Goal: Task Accomplishment & Management: Manage account settings

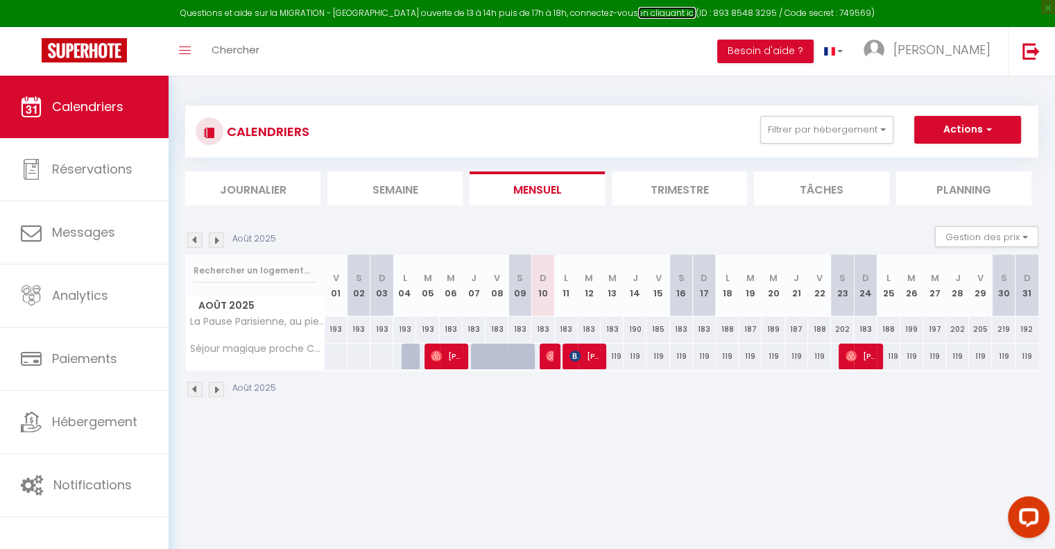
click at [656, 13] on link "en cliquant ici" at bounding box center [667, 13] width 58 height 12
click at [640, 16] on link "en cliquant ici" at bounding box center [667, 13] width 58 height 12
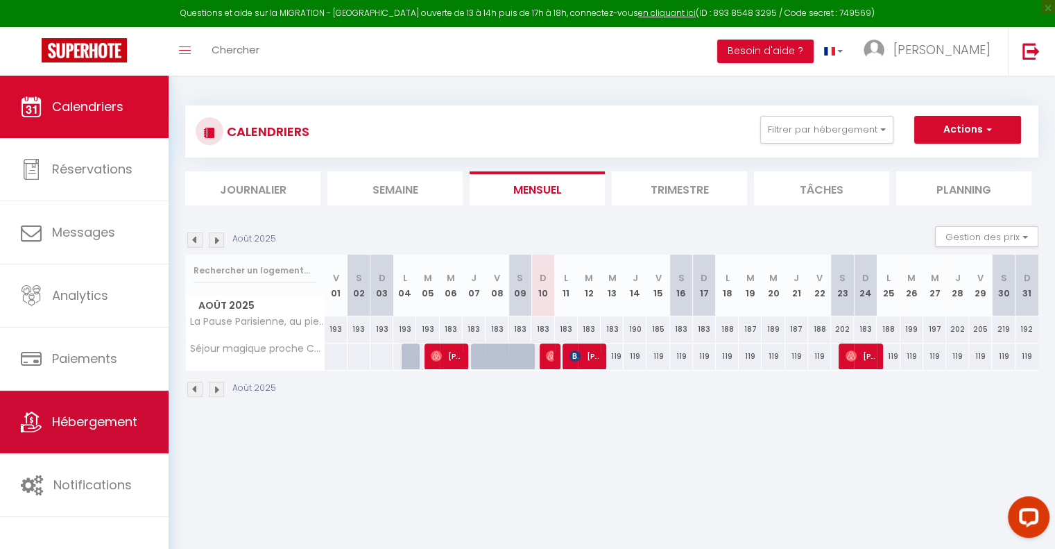
click at [67, 427] on span "Hébergement" at bounding box center [94, 421] width 85 height 17
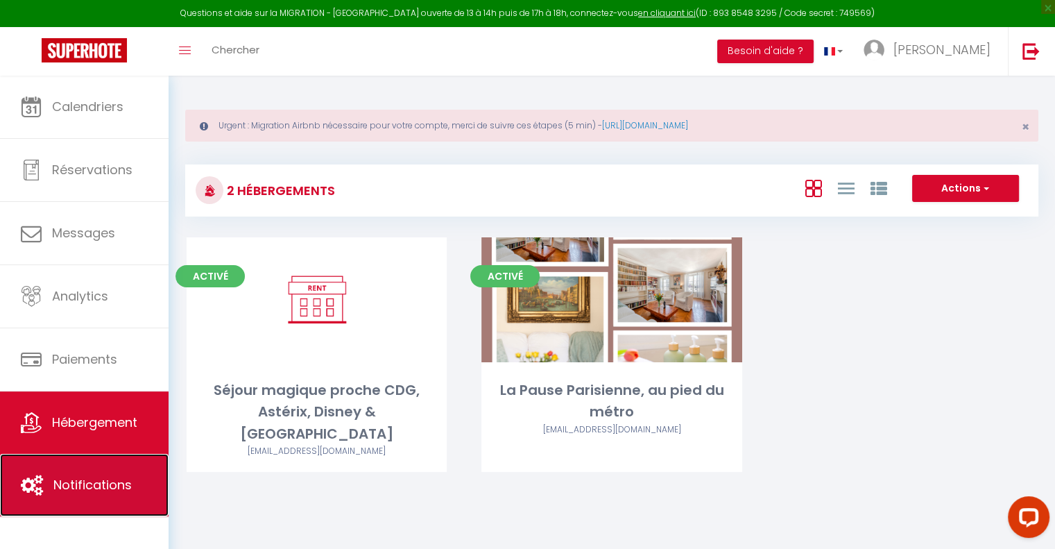
click at [99, 456] on link "Notifications" at bounding box center [84, 485] width 169 height 62
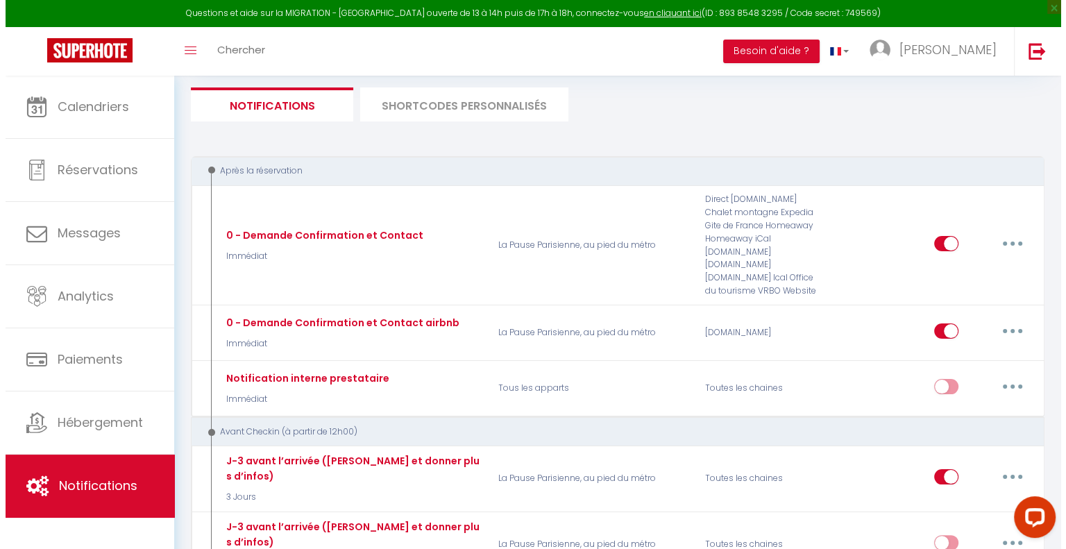
scroll to position [153, 0]
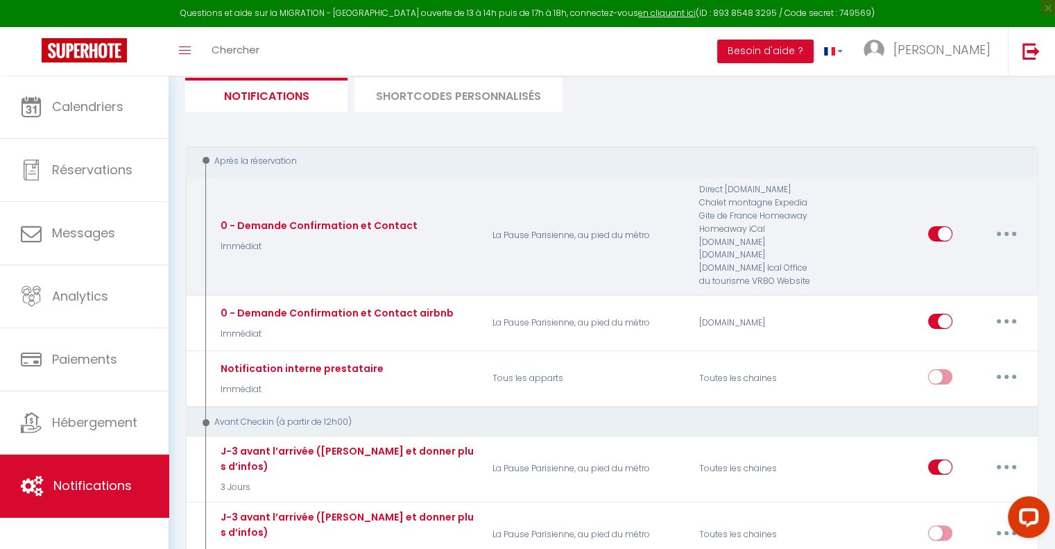
click at [1003, 227] on button "button" at bounding box center [1006, 234] width 39 height 22
click at [939, 260] on link "Editer" at bounding box center [970, 265] width 103 height 24
type input "0 - Demande Confirmation et Contact"
select select "Immédiat"
select select "if_booking_is_paid"
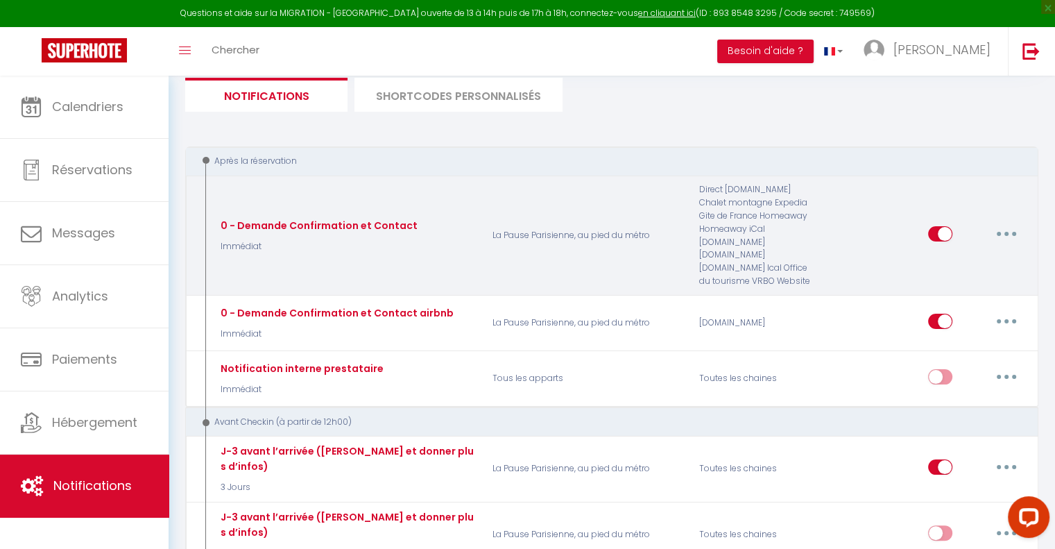
checkbox input "true"
checkbox input "false"
radio input "true"
type input "Confirmation de votre séjour - [BOOKING:ID] - [GUEST:FIRST_NAME] [GUEST:LAST_NA…"
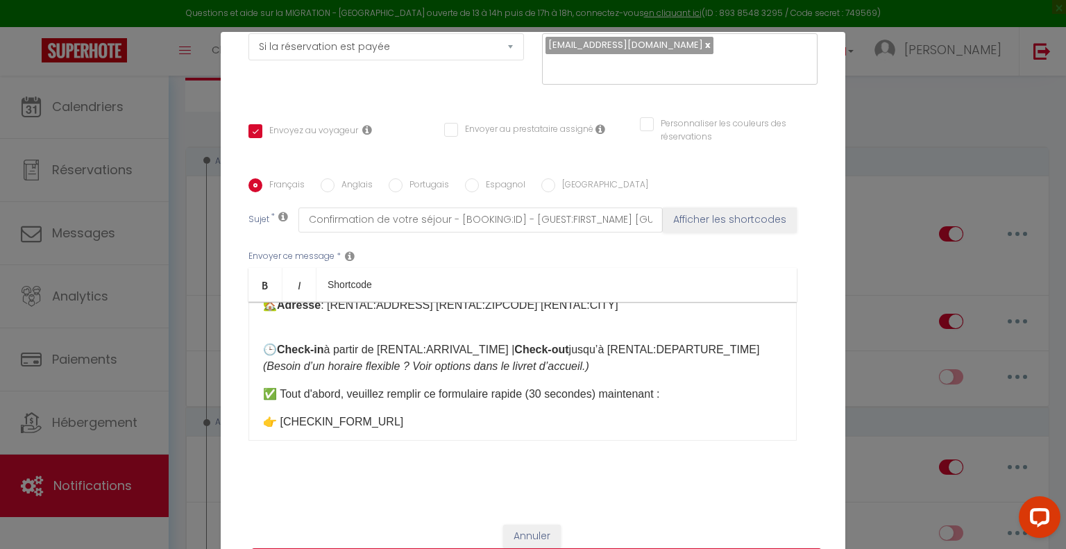
scroll to position [94, 0]
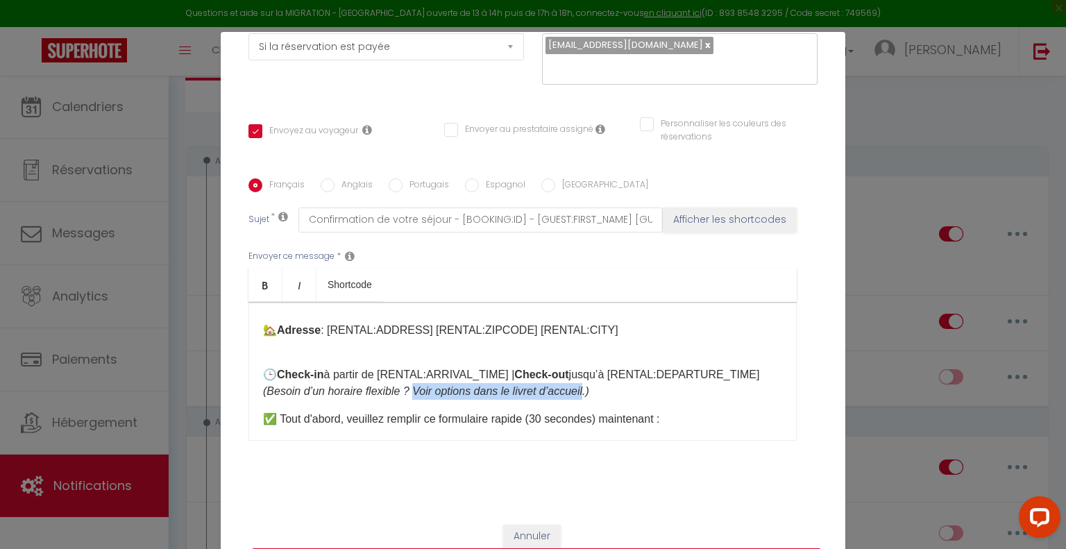
drag, startPoint x: 590, startPoint y: 389, endPoint x: 412, endPoint y: 386, distance: 177.7
click at [412, 386] on em "(Besoin d’un horaire flexible ? Voir options dans le livret d’accueil.)" at bounding box center [426, 391] width 326 height 12
click at [468, 393] on em "(Besoin d’un horaire flexible ? Contactez nous.)" at bounding box center [379, 391] width 233 height 12
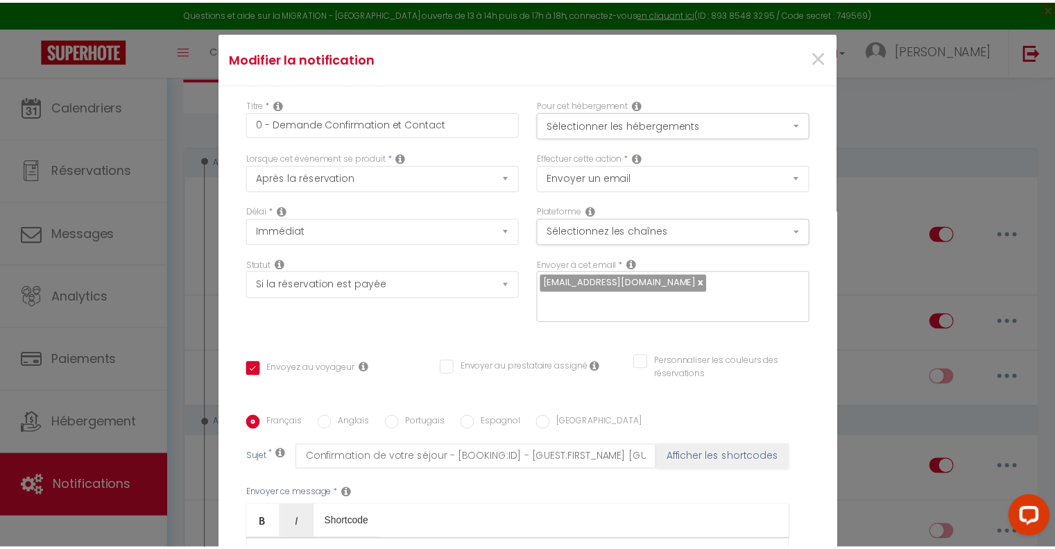
scroll to position [0, 0]
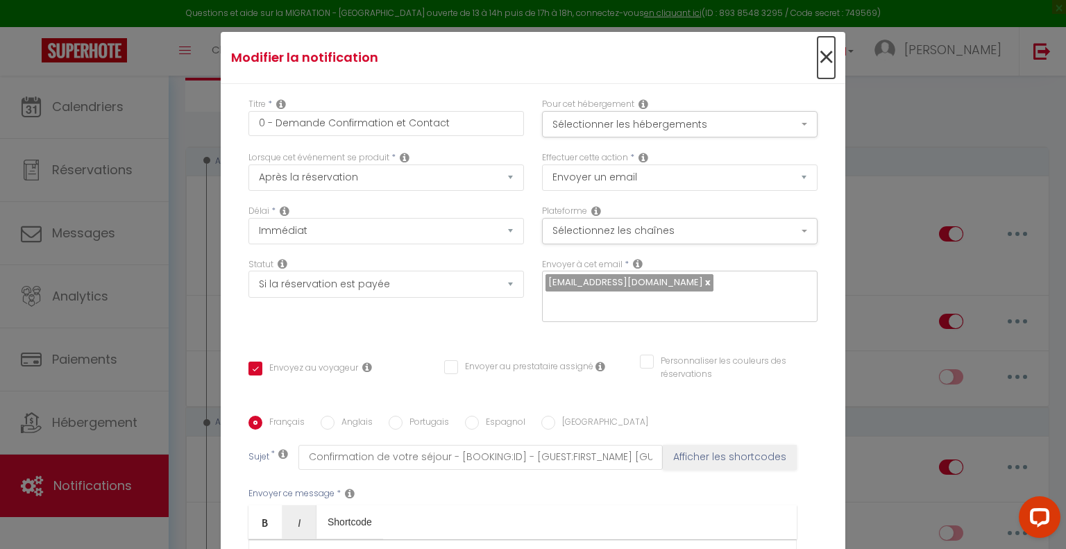
click at [817, 55] on span "×" at bounding box center [825, 58] width 17 height 42
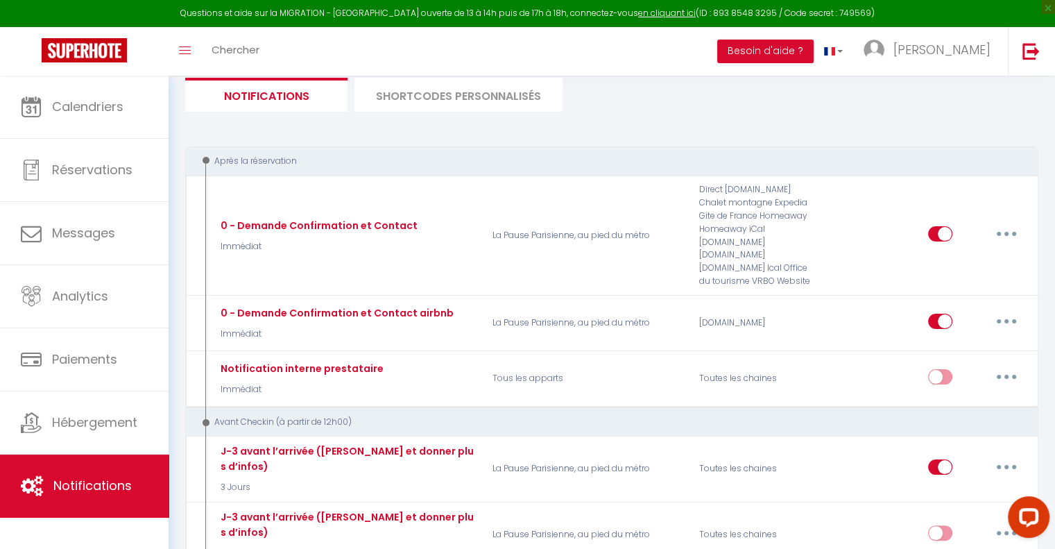
click at [428, 91] on li "SHORTCODES PERSONNALISÉS" at bounding box center [459, 95] width 208 height 34
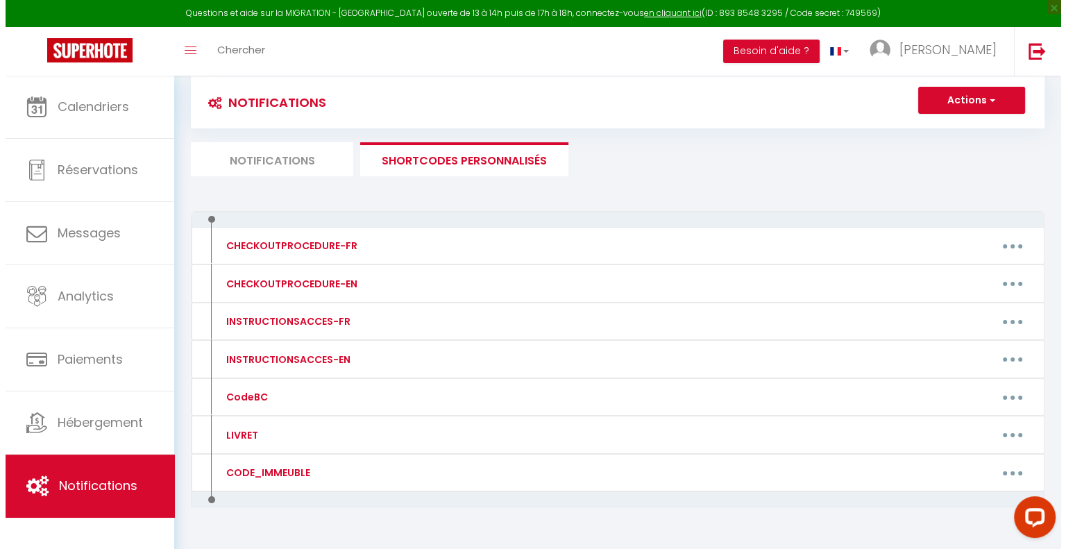
scroll to position [75, 0]
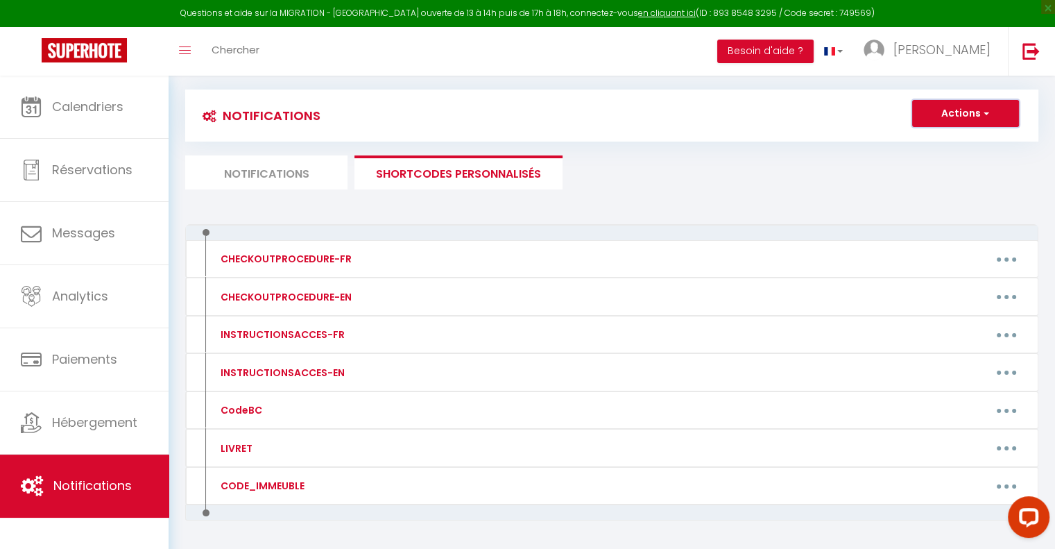
click at [980, 119] on button "Actions" at bounding box center [965, 114] width 107 height 28
click at [938, 139] on link "Nouveau shortcode personnalisé" at bounding box center [924, 144] width 187 height 18
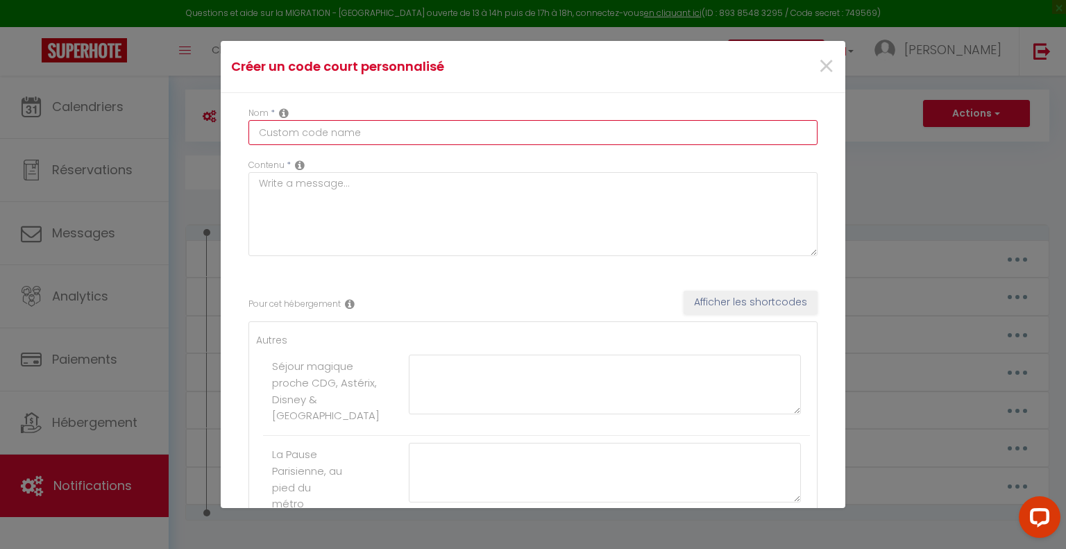
click at [374, 126] on input "text" at bounding box center [532, 132] width 569 height 25
type input "caution"
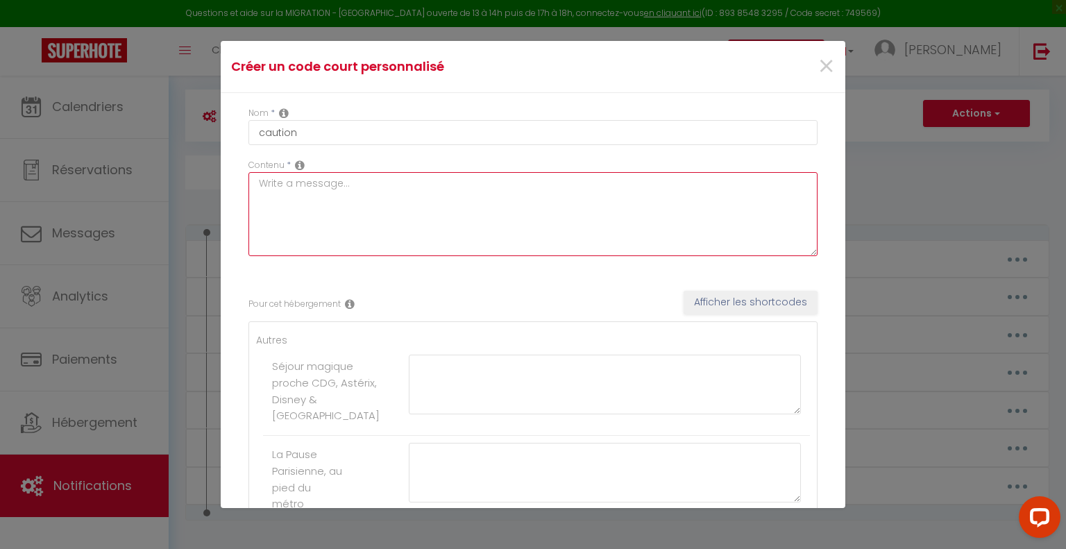
click at [344, 183] on textarea at bounding box center [532, 214] width 569 height 84
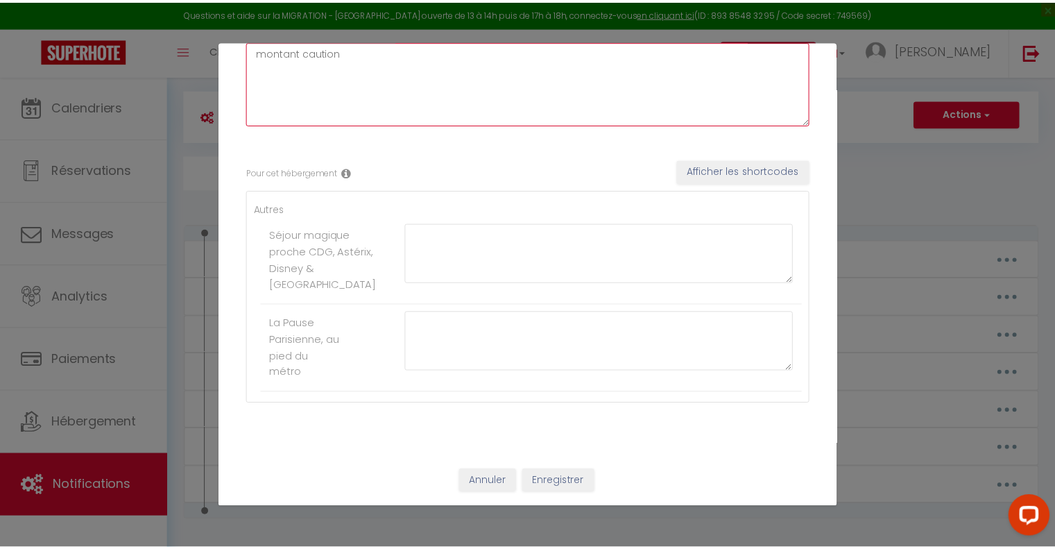
scroll to position [142, 0]
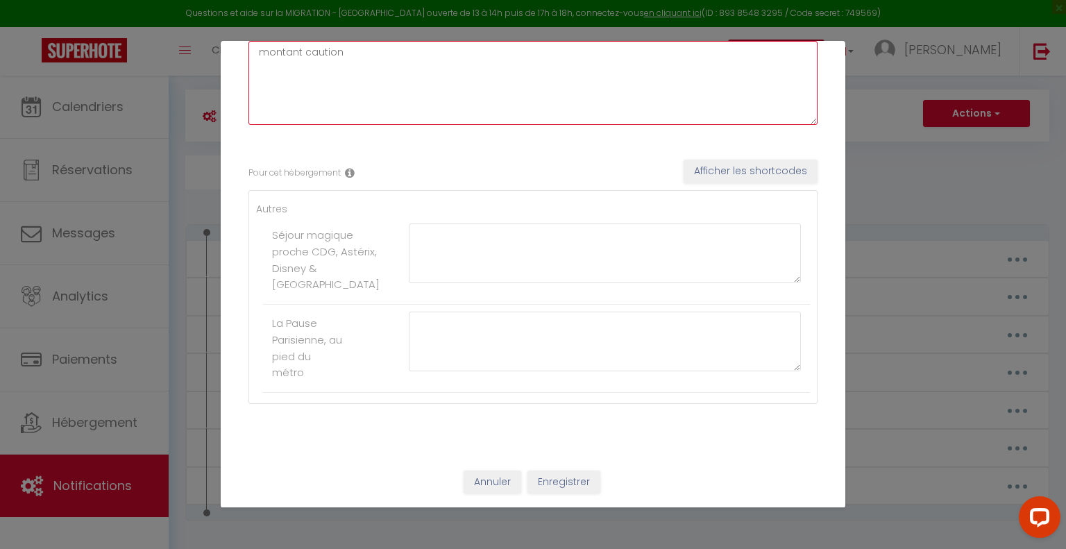
type textarea "montant caution"
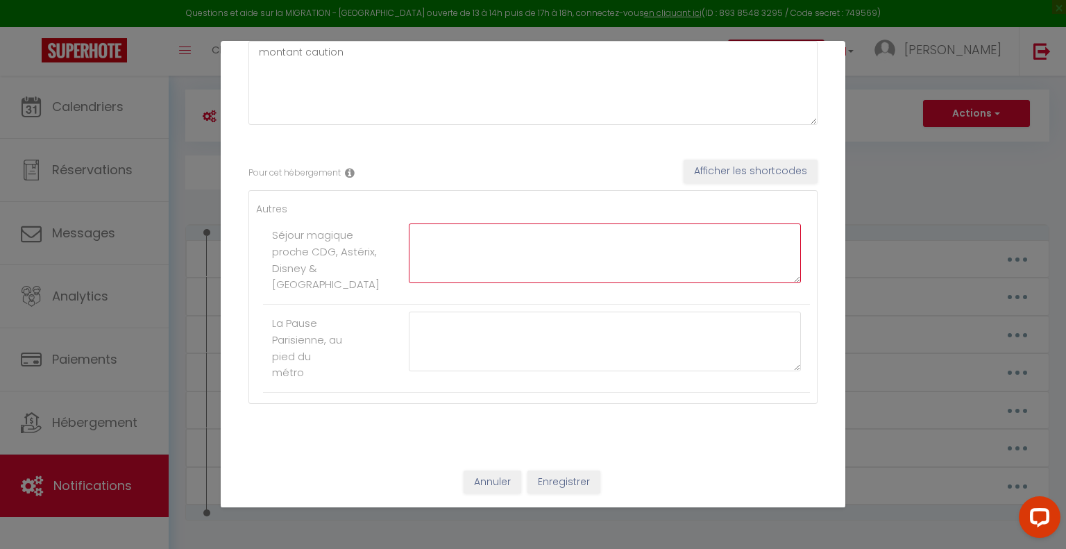
click at [536, 256] on textarea at bounding box center [605, 253] width 392 height 60
type textarea "200"
click at [498, 337] on textarea at bounding box center [605, 342] width 392 height 60
type textarea "300"
click at [557, 486] on button "Enregistrer" at bounding box center [563, 482] width 73 height 24
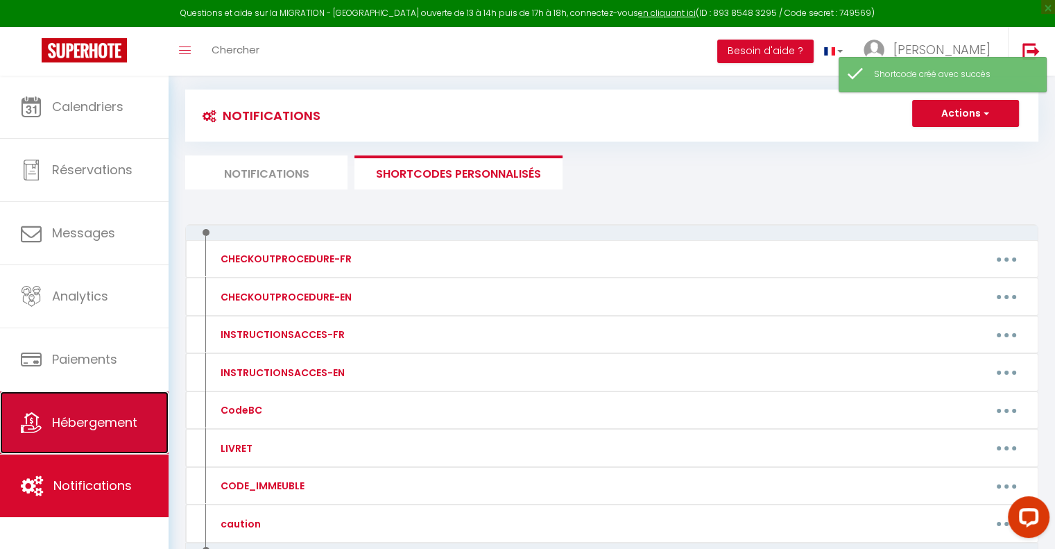
click at [56, 406] on link "Hébergement" at bounding box center [84, 422] width 169 height 62
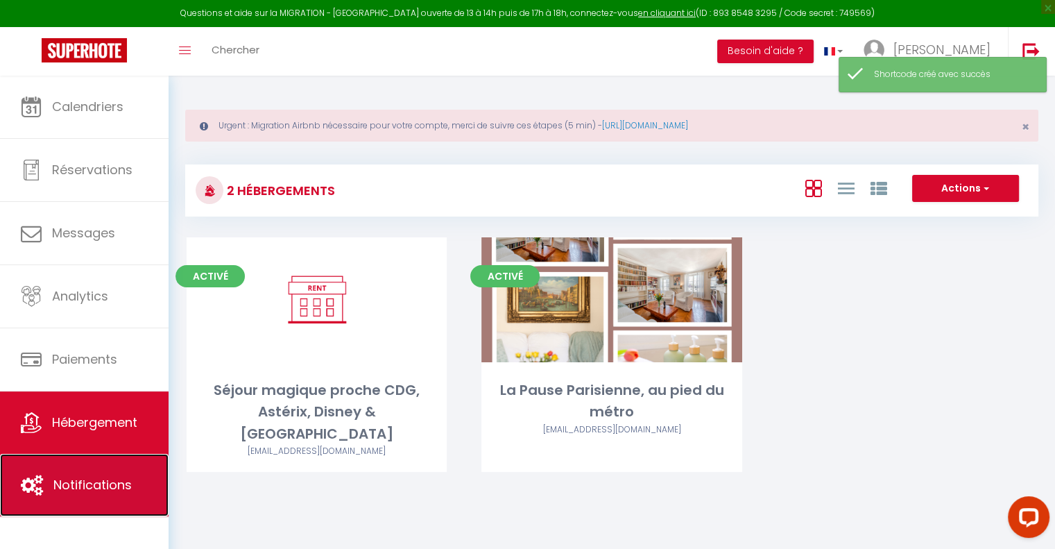
click at [64, 469] on link "Notifications" at bounding box center [84, 485] width 169 height 62
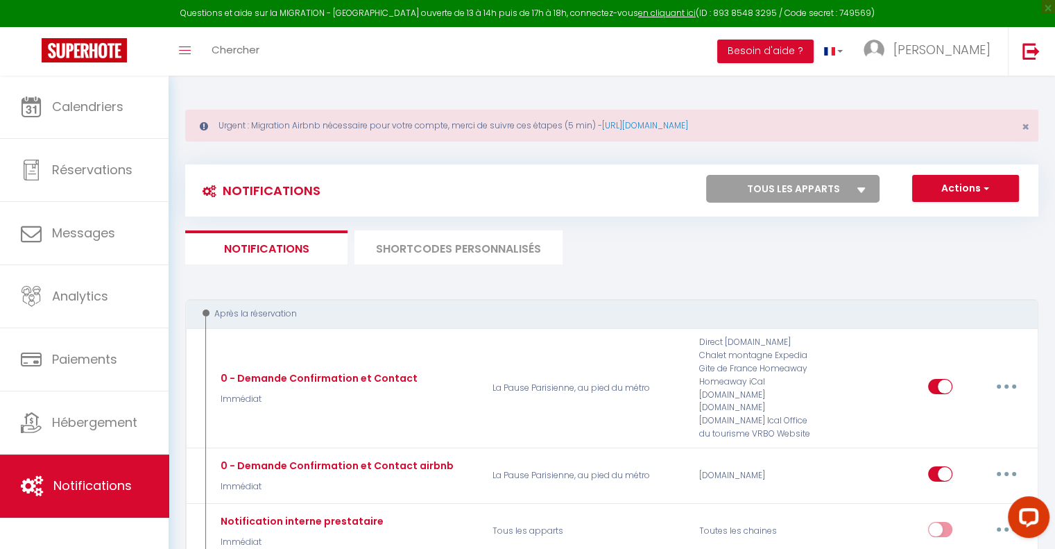
click at [413, 244] on li "SHORTCODES PERSONNALISÉS" at bounding box center [459, 247] width 208 height 34
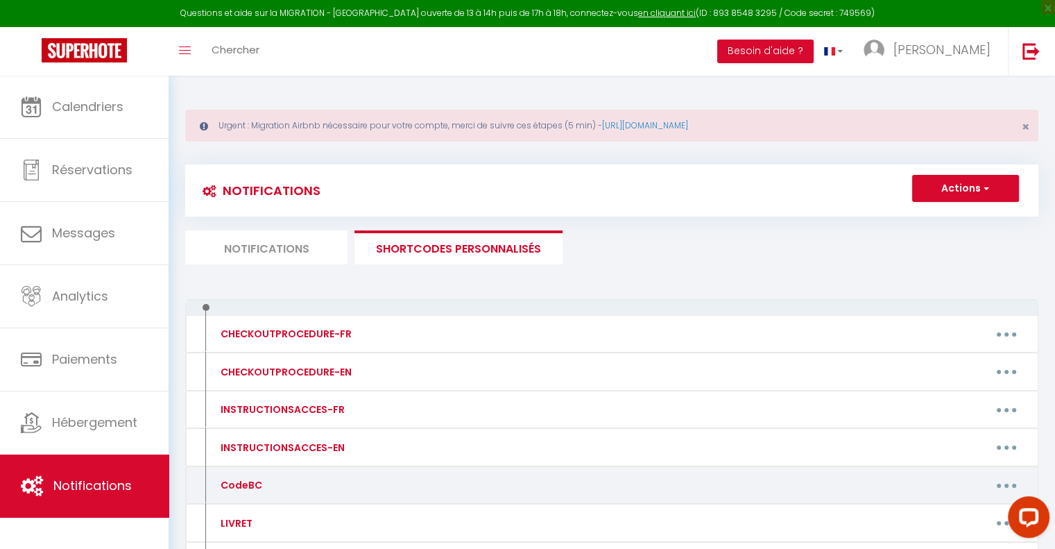
click at [372, 476] on div "CodeBC" at bounding box center [311, 485] width 207 height 22
click at [999, 487] on button "button" at bounding box center [1006, 485] width 39 height 22
click at [949, 509] on link "Editer" at bounding box center [970, 517] width 103 height 24
type input "CodeBC"
type textarea "Code boîte à clé"
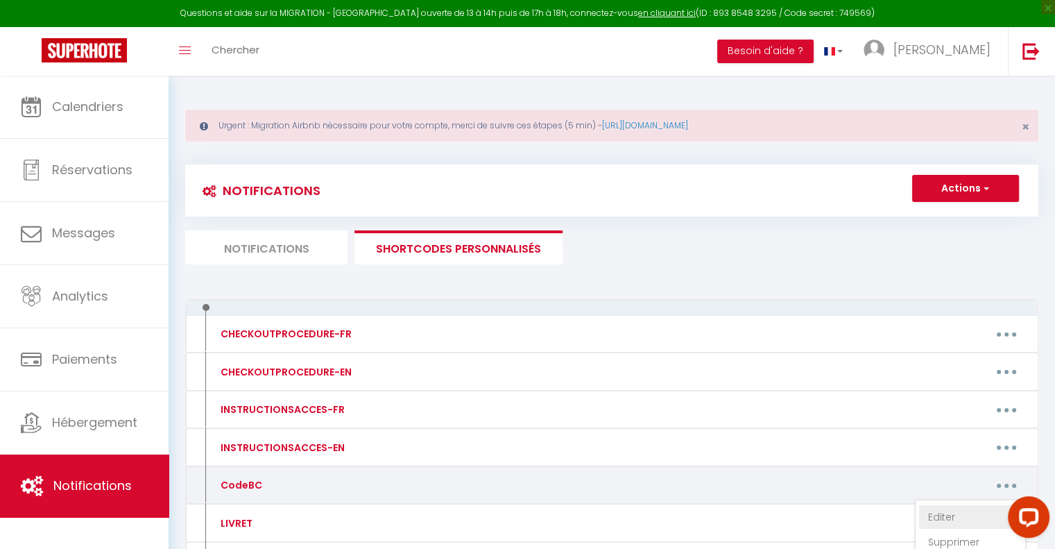
type textarea "0305"
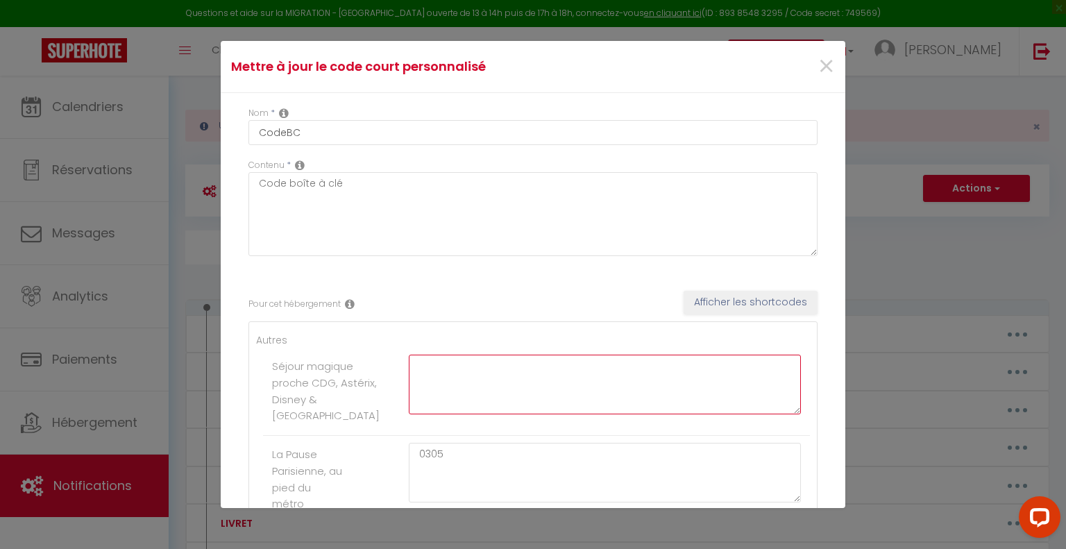
click at [626, 402] on textarea at bounding box center [605, 385] width 392 height 60
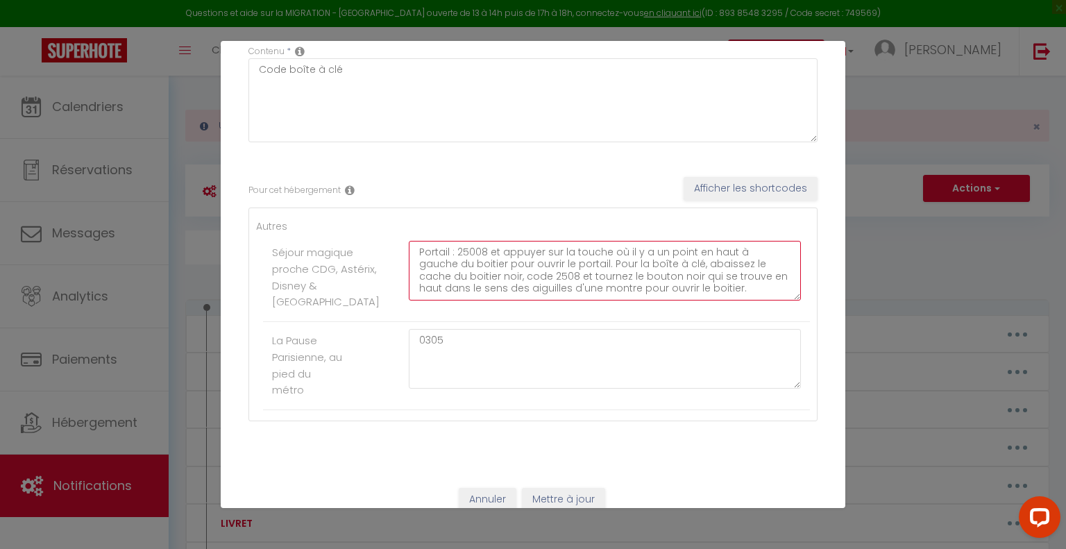
scroll to position [153, 0]
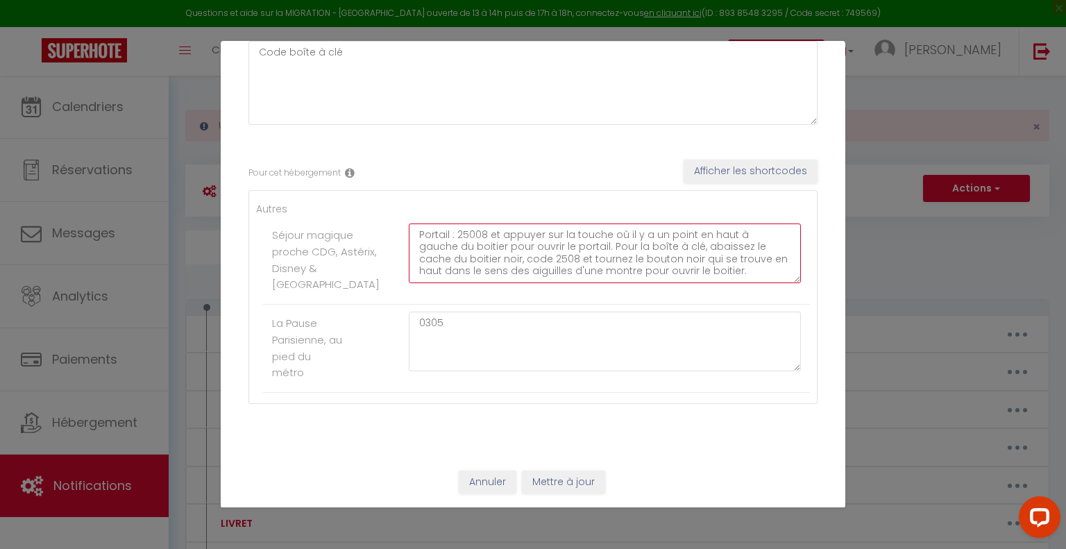
type textarea "Portail : 25008 et appuyer sur la touche où il y a un point en haut à gauche du…"
click at [569, 477] on button "Mettre à jour" at bounding box center [563, 482] width 83 height 24
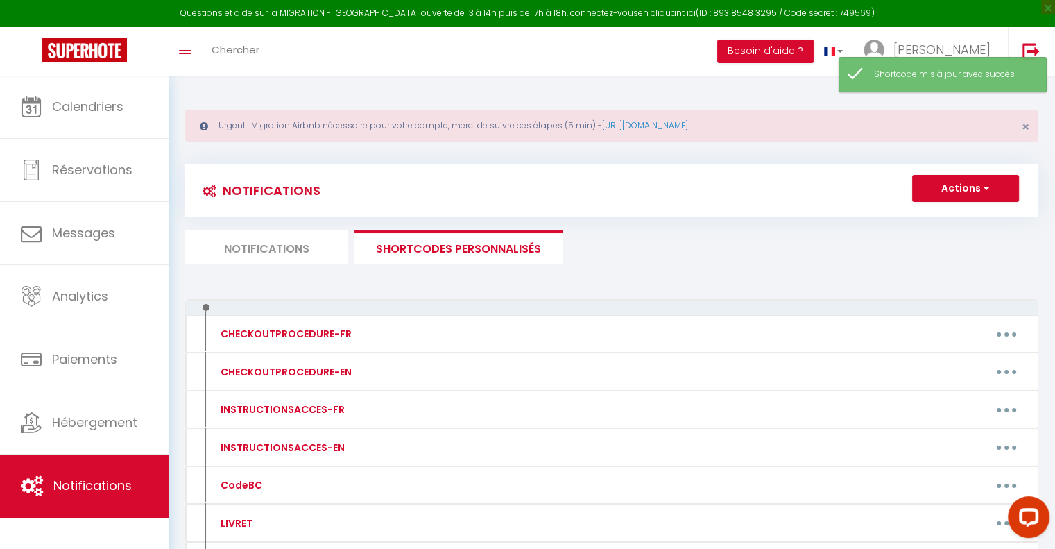
click at [234, 255] on li "Notifications" at bounding box center [266, 247] width 162 height 34
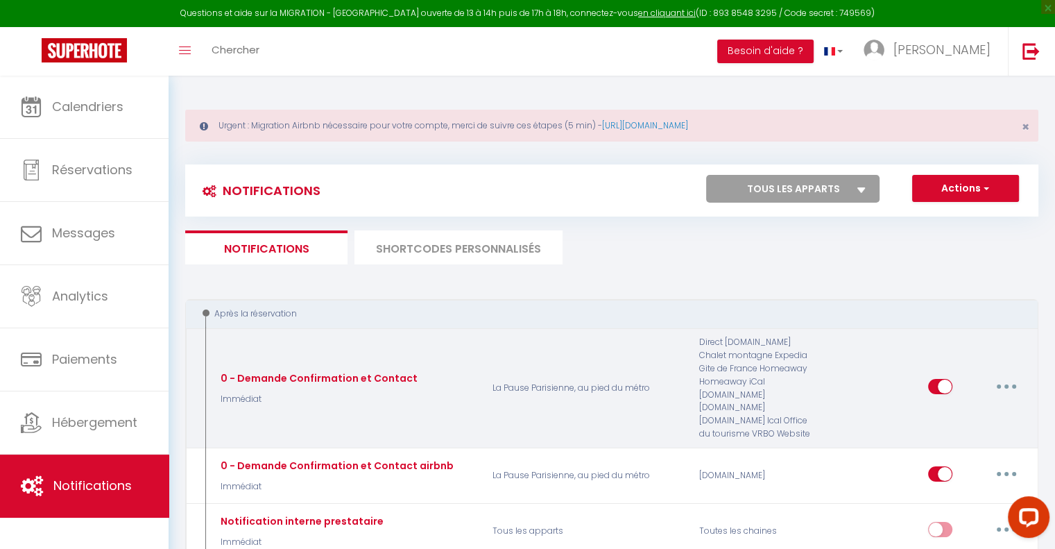
click at [1006, 385] on button "button" at bounding box center [1006, 386] width 39 height 22
click at [964, 406] on link "Editer" at bounding box center [970, 418] width 103 height 24
type input "0 - Demande Confirmation et Contact"
select select "Immédiat"
select select "if_booking_is_paid"
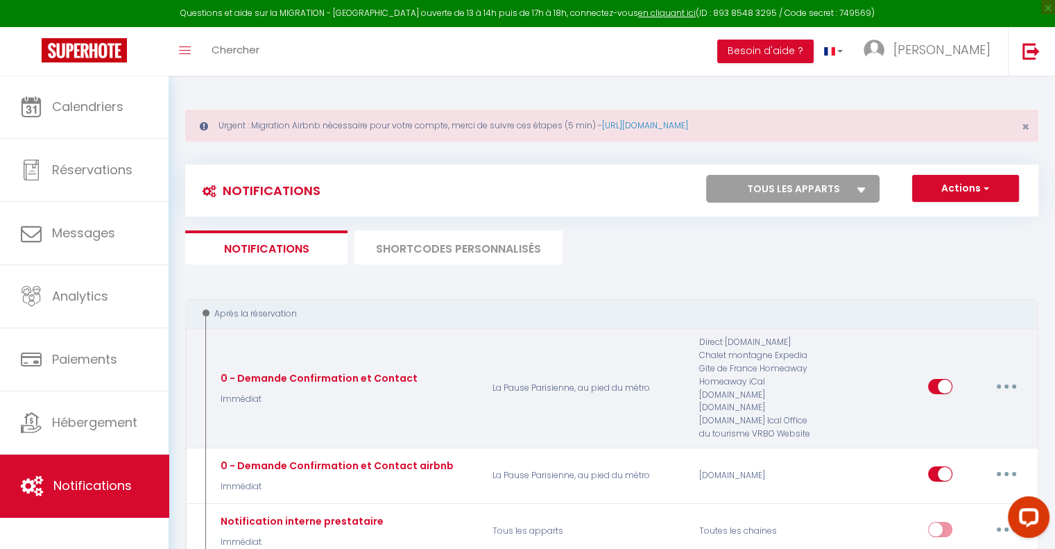
checkbox input "true"
checkbox input "false"
radio input "true"
type input "Confirmation de votre séjour - [BOOKING:ID] - [GUEST:FIRST_NAME] [GUEST:LAST_NA…"
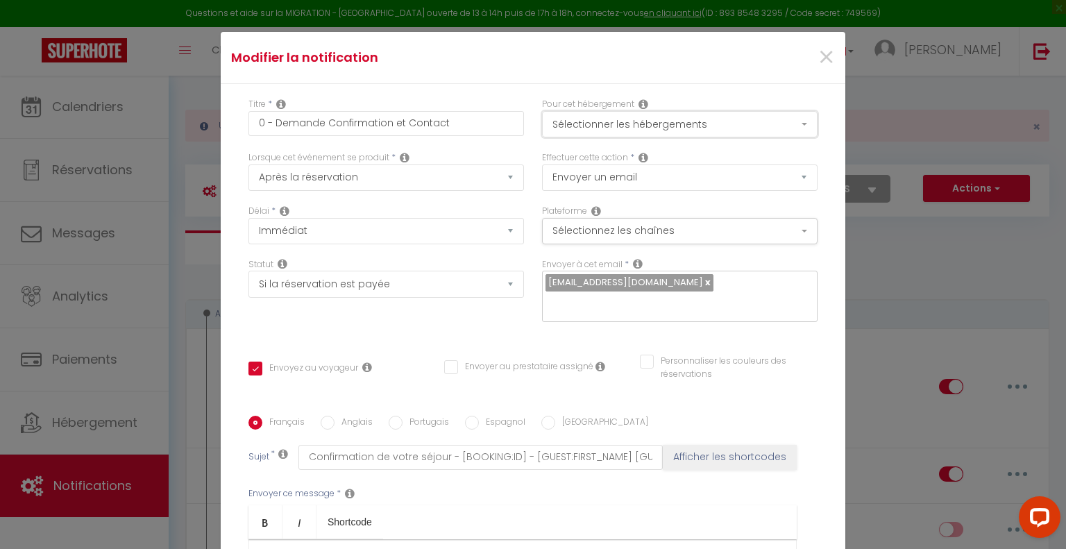
click at [761, 121] on button "Sélectionner les hébergements" at bounding box center [679, 124] width 275 height 26
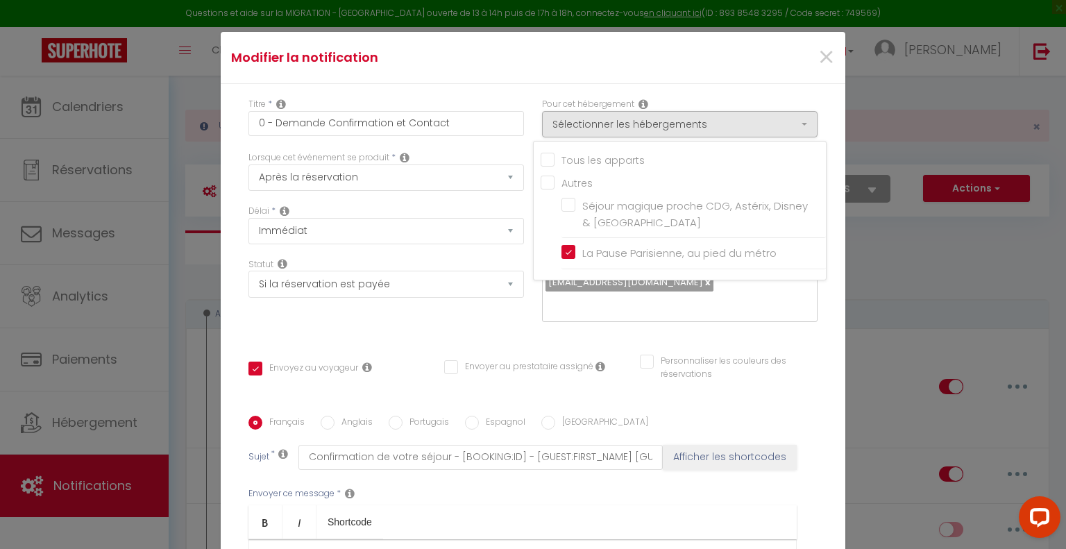
click at [816, 121] on div "Titre * 0 - Demande Confirmation et Contact Pour cet hébergement Sélectionner l…" at bounding box center [533, 416] width 625 height 664
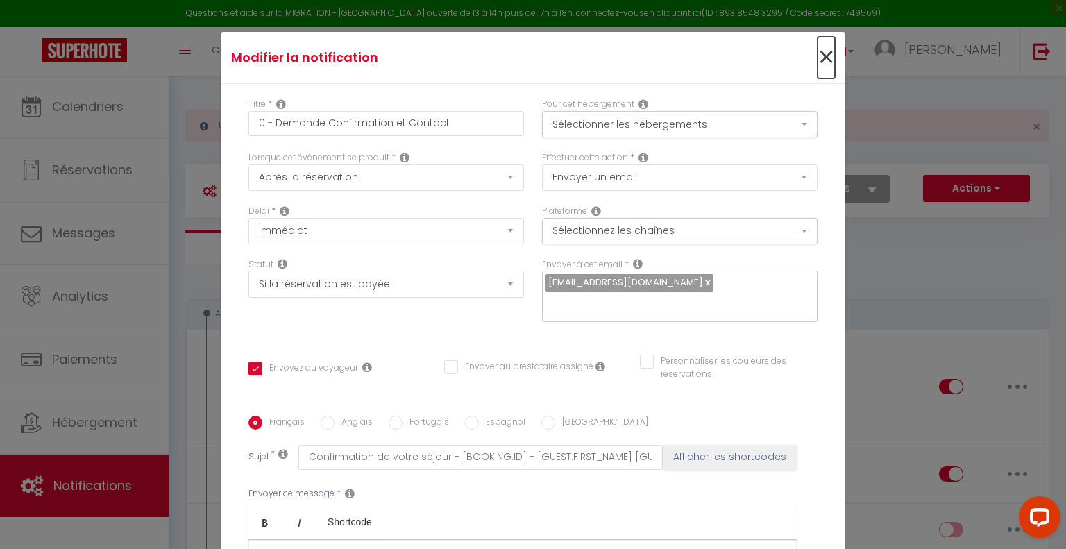
click at [817, 58] on span "×" at bounding box center [825, 58] width 17 height 42
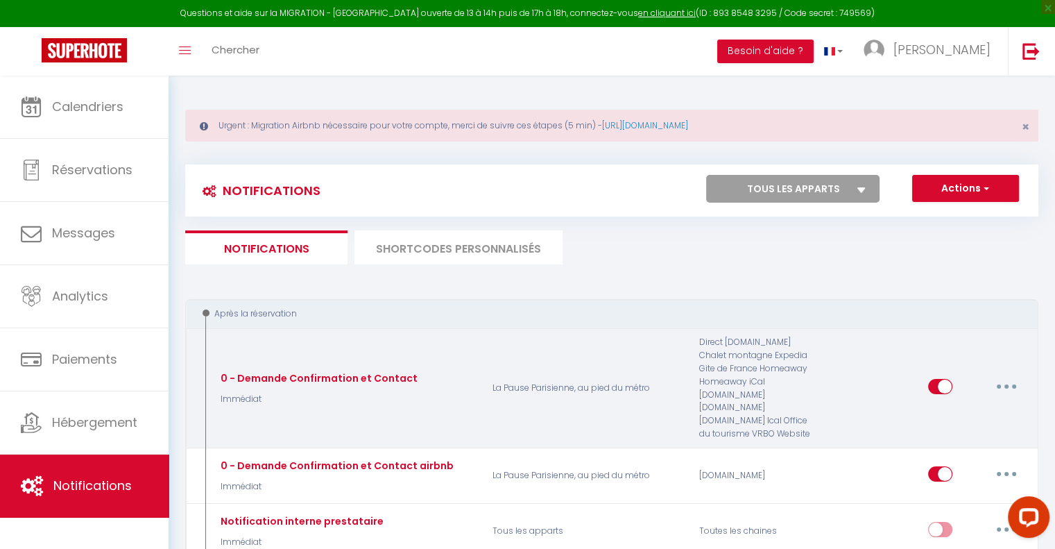
click at [1005, 381] on button "button" at bounding box center [1006, 386] width 39 height 22
click at [937, 407] on link "Editer" at bounding box center [970, 418] width 103 height 24
type input "0 - Demande Confirmation et Contact"
checkbox input "true"
checkbox input "false"
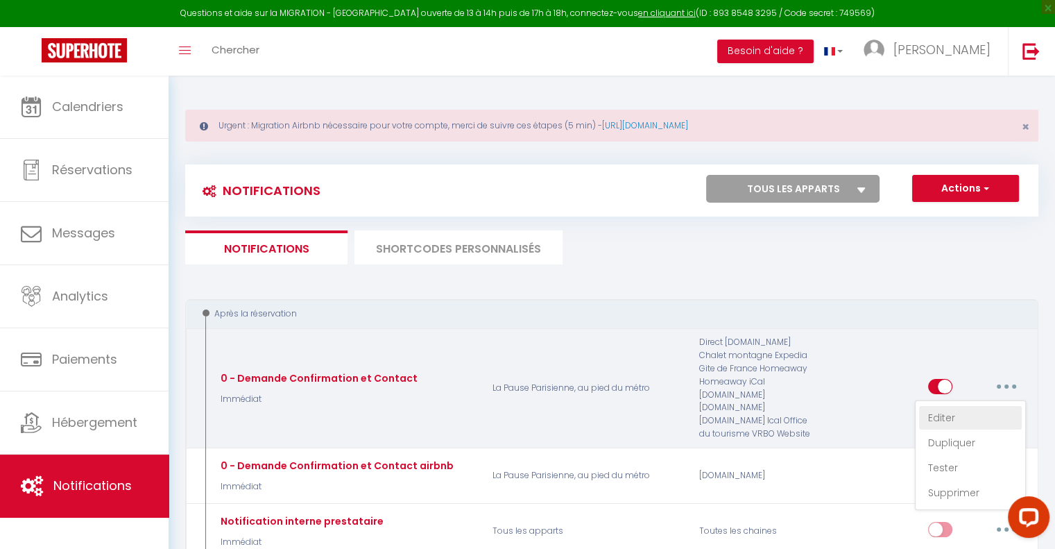
checkbox input "false"
type input "Confirmation de votre séjour - [BOOKING:ID] - [GUEST:FIRST_NAME] [GUEST:LAST_NA…"
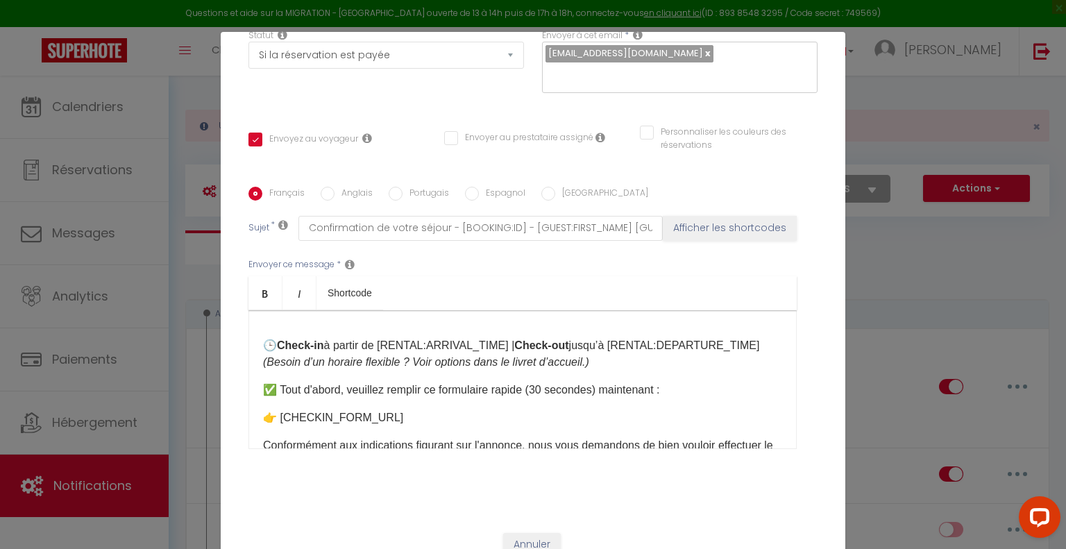
scroll to position [136, 0]
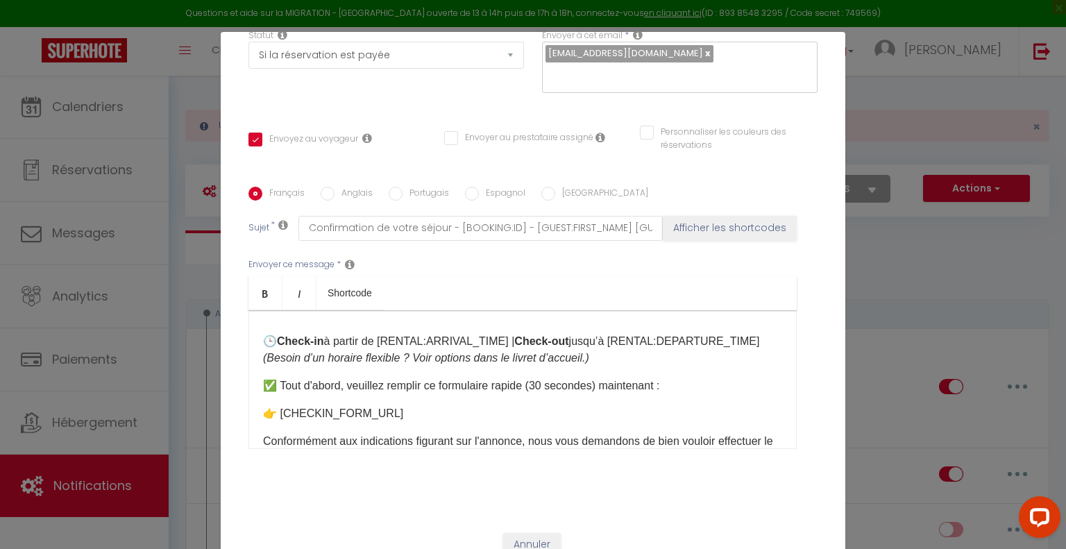
click at [589, 358] on em "(Besoin d’un horaire flexible ? Voir options dans le livret d’accueil.)" at bounding box center [426, 358] width 326 height 12
drag, startPoint x: 591, startPoint y: 357, endPoint x: 410, endPoint y: 361, distance: 181.2
click at [410, 361] on em "(Besoin d’un horaire flexible ? Voir options dans le livret d’accueil.)" at bounding box center [426, 358] width 326 height 12
click at [511, 436] on p "Conformément aux indications figurant sur l'annonce, nous vous demandons de bie…" at bounding box center [522, 449] width 519 height 33
click at [661, 385] on p "✅ Tout d'abord, veuillez remplir ce formulaire rapide (30 secondes) maintenant :" at bounding box center [522, 385] width 519 height 17
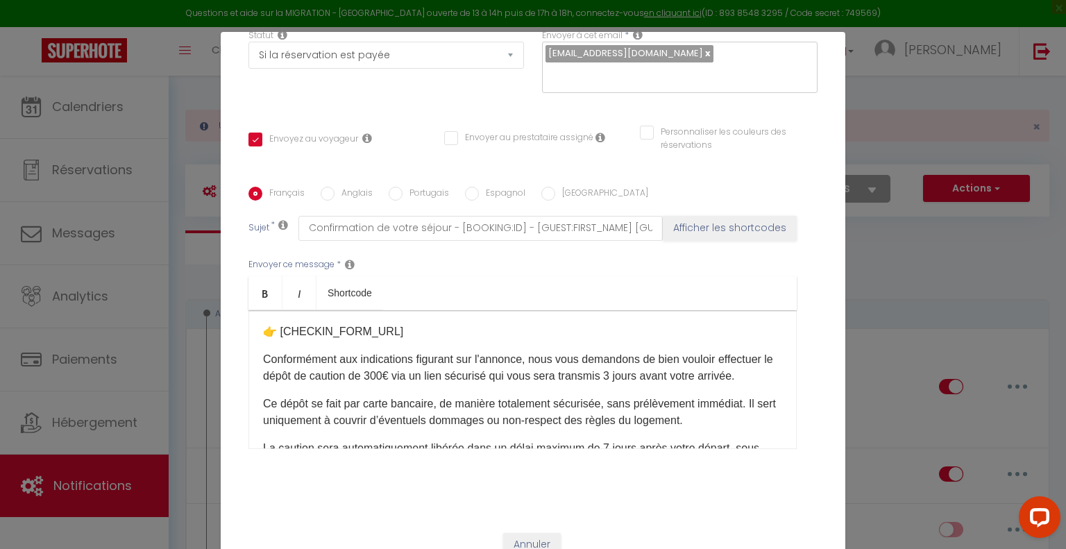
scroll to position [219, 0]
click at [442, 371] on p "Conformément aux indications figurant sur l'annonce, nous vous demandons de bie…" at bounding box center [522, 366] width 519 height 33
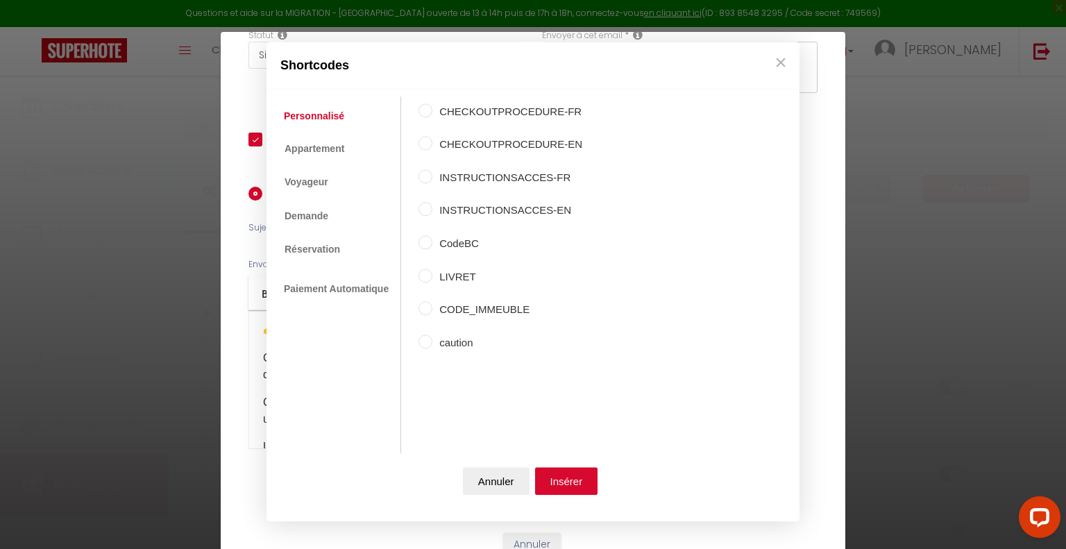
click at [448, 344] on label "caution" at bounding box center [507, 342] width 150 height 17
click at [432, 344] on input "caution" at bounding box center [425, 341] width 14 height 14
radio input "true"
click at [566, 474] on button "Insérer" at bounding box center [566, 481] width 63 height 28
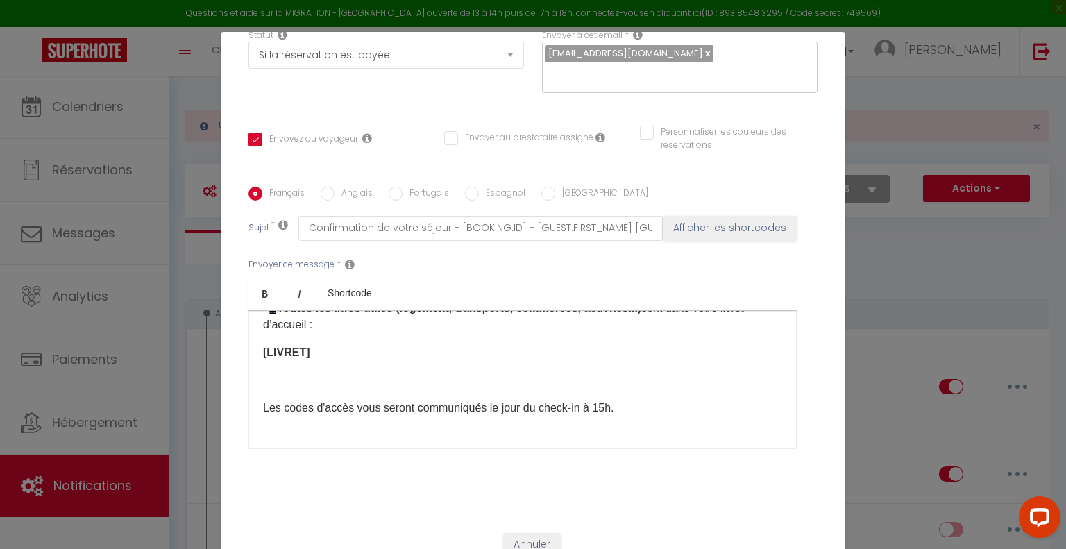
scroll to position [441, 0]
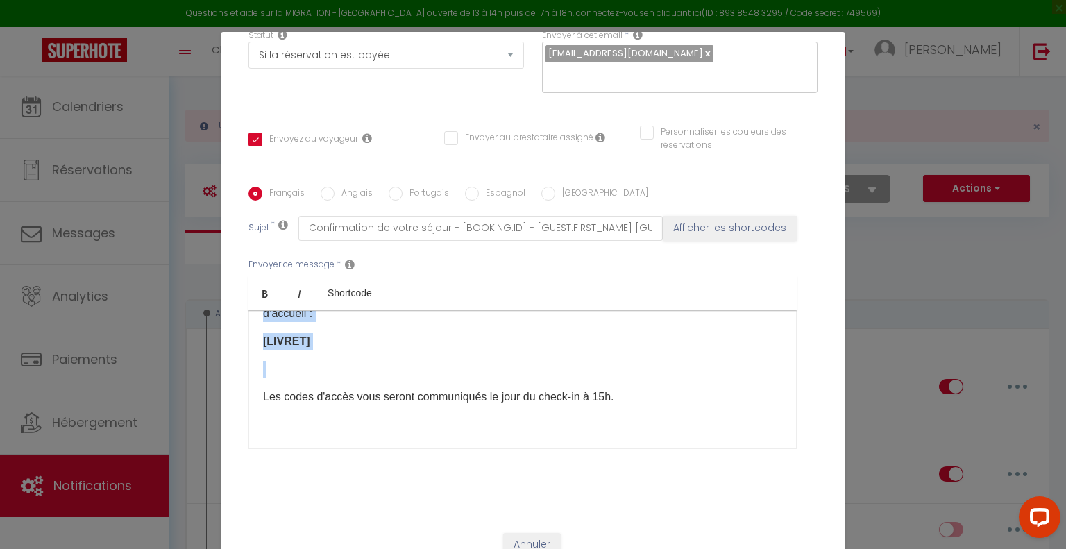
drag, startPoint x: 291, startPoint y: 394, endPoint x: 241, endPoint y: 335, distance: 77.3
click at [245, 335] on div "Français [DEMOGRAPHIC_DATA] Portugais Espagnol Italien Sujet * Confirmation de …" at bounding box center [533, 327] width 576 height 280
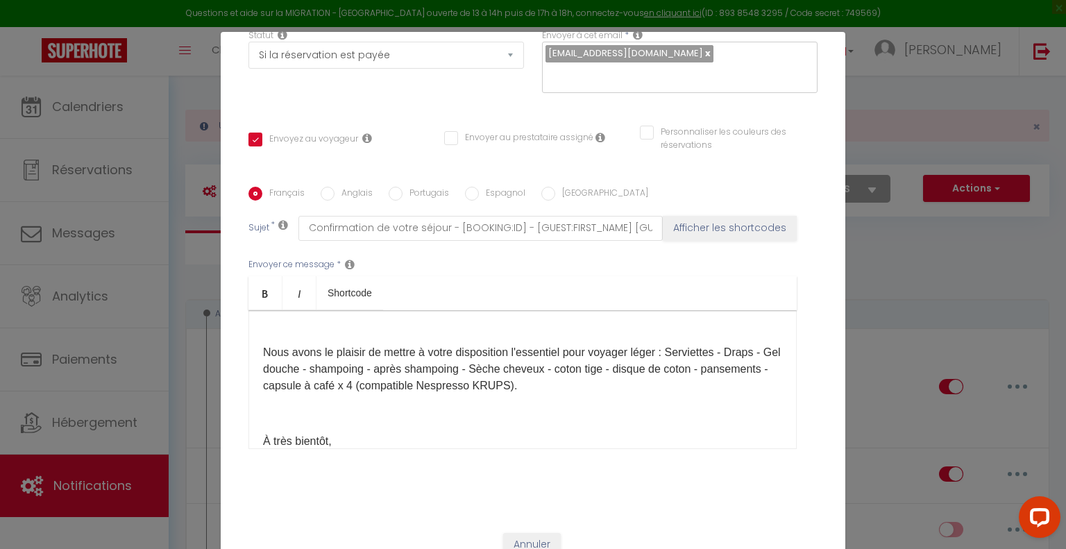
scroll to position [414, 0]
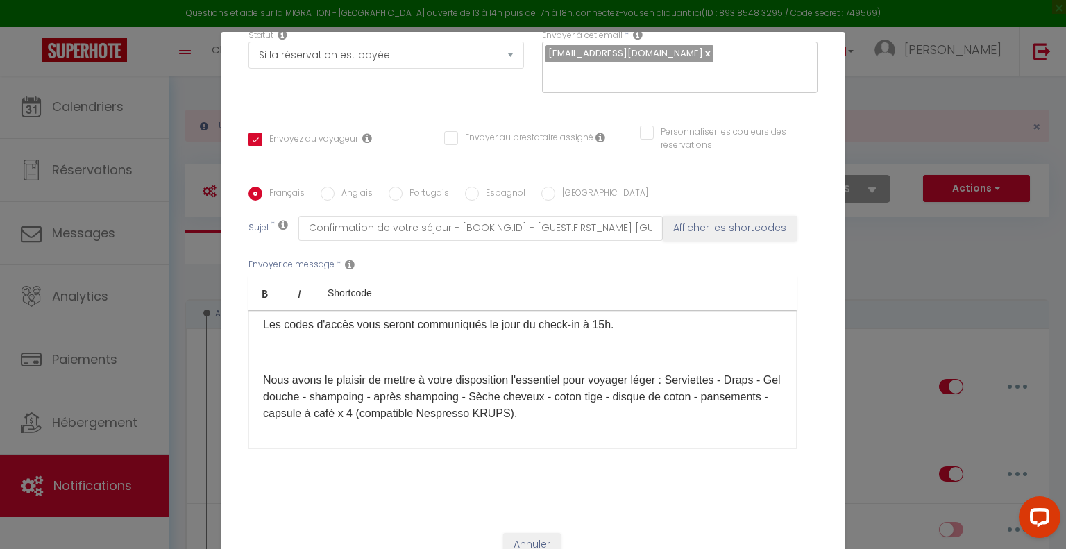
click at [595, 333] on p "Les codes d'accès vous seront communiqués le jour du check-in à 15h." at bounding box center [522, 324] width 519 height 17
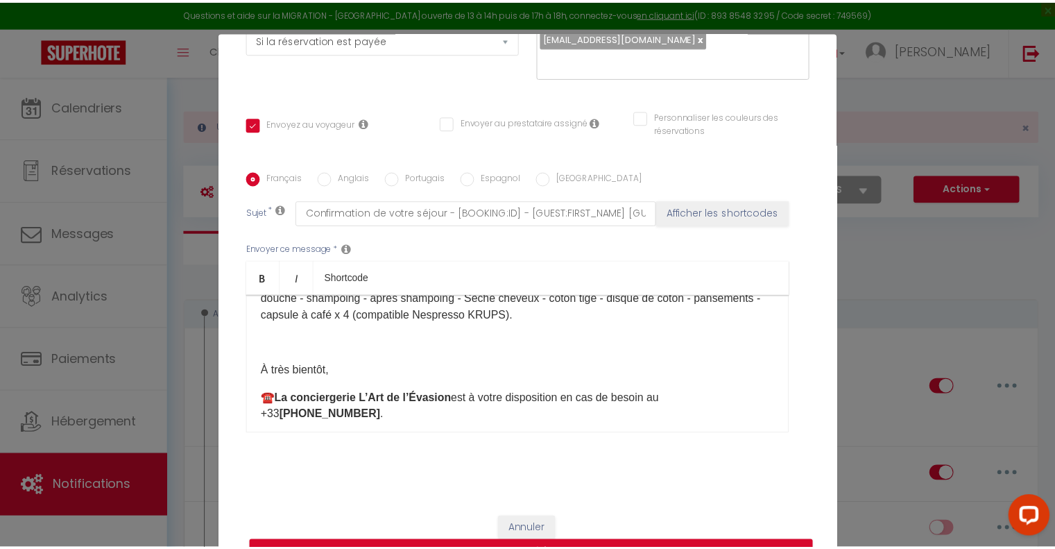
scroll to position [0, 0]
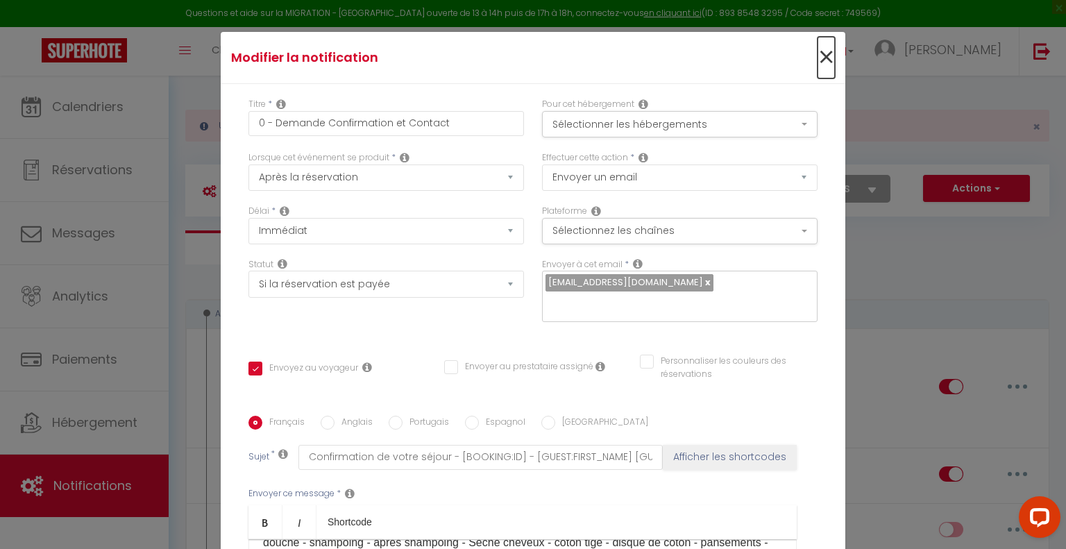
click at [817, 49] on span "×" at bounding box center [825, 58] width 17 height 42
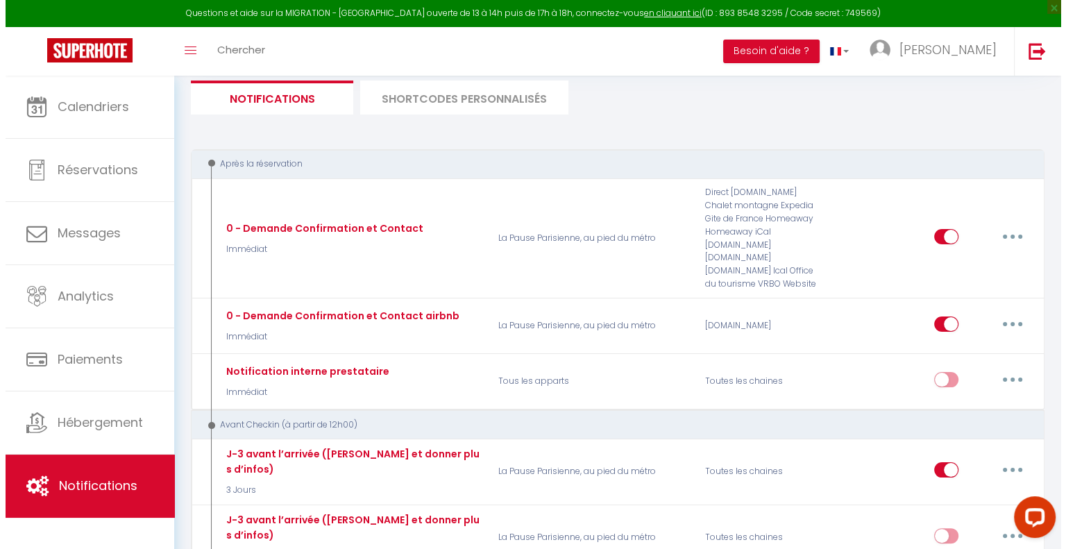
scroll to position [153, 0]
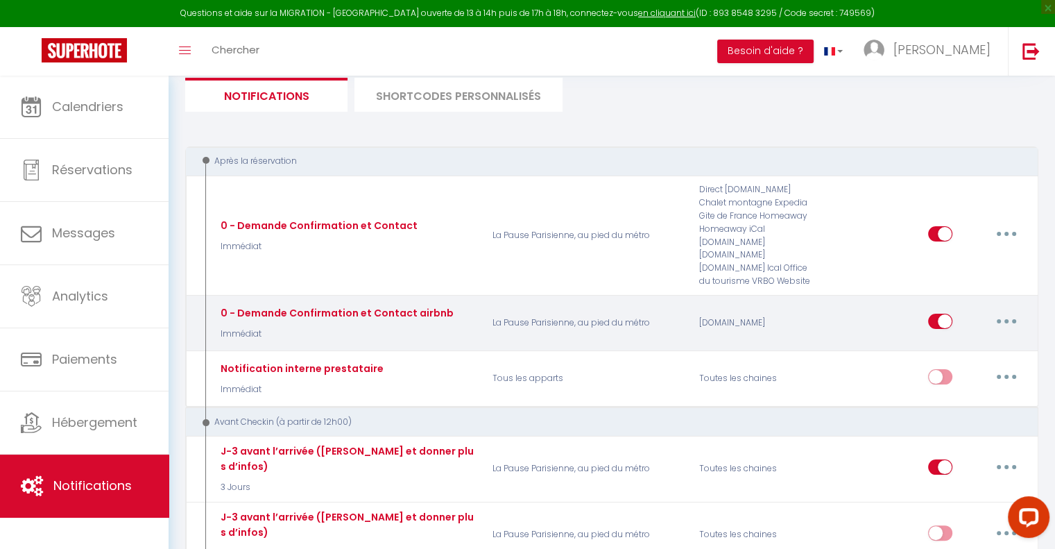
click at [1014, 310] on button "button" at bounding box center [1006, 321] width 39 height 22
click at [955, 341] on link "Editer" at bounding box center [970, 353] width 103 height 24
type input "0 - Demande Confirmation et Contact airbnb"
checkbox input "true"
checkbox input "false"
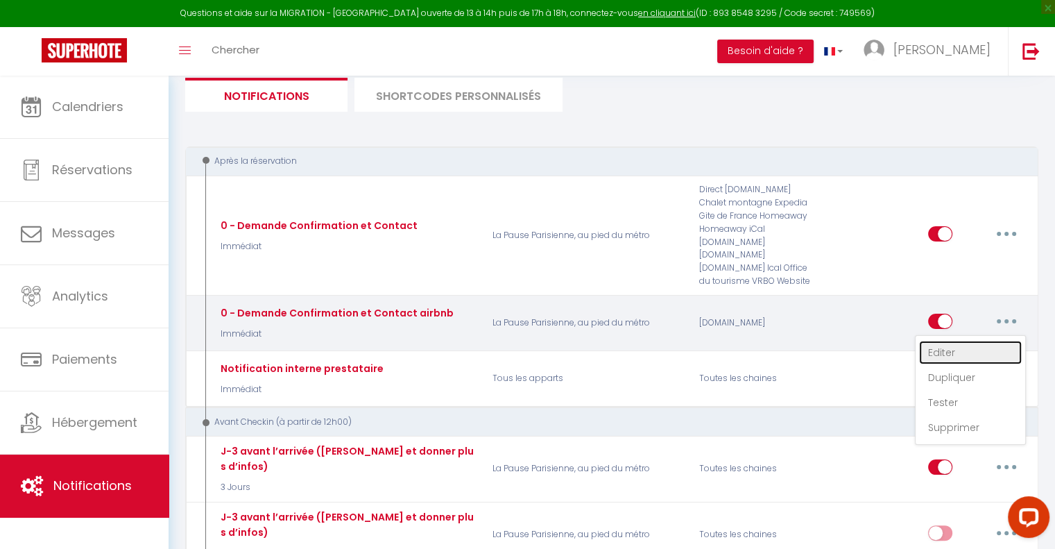
checkbox input "true"
type input "Confirmation de votre séjour - [BOOKING:ID] - [GUEST:FIRST_NAME] [GUEST:LAST_NA…"
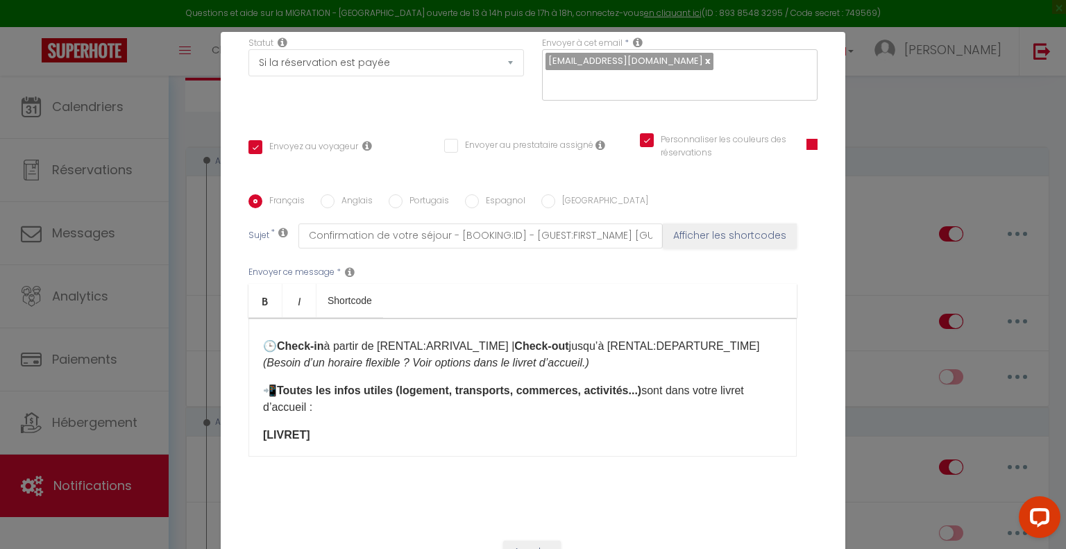
scroll to position [167, 0]
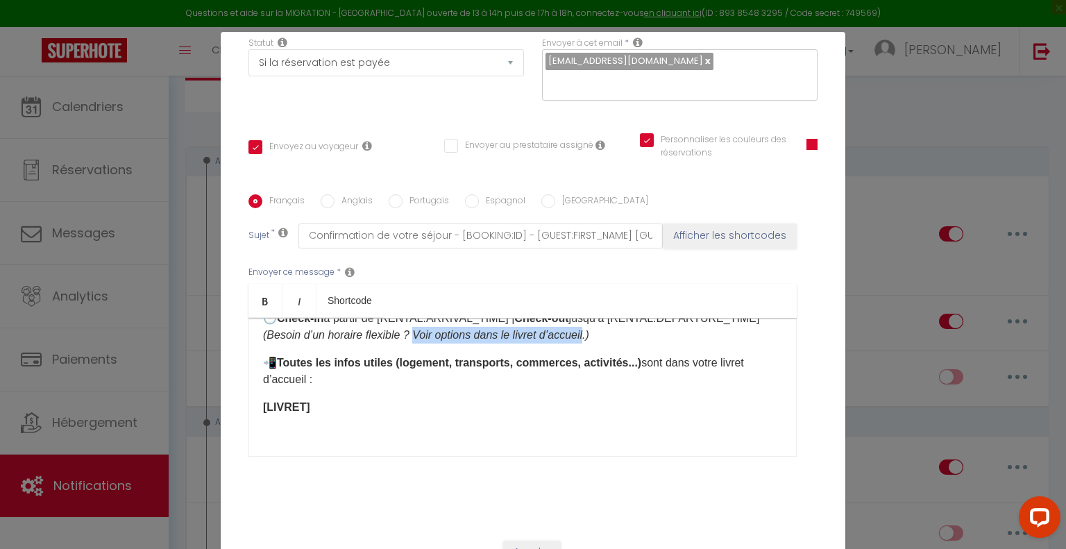
drag, startPoint x: 589, startPoint y: 332, endPoint x: 414, endPoint y: 330, distance: 175.6
click at [414, 330] on em "(Besoin d’un horaire flexible ? Voir options dans le livret d’accueil.)" at bounding box center [426, 335] width 326 height 12
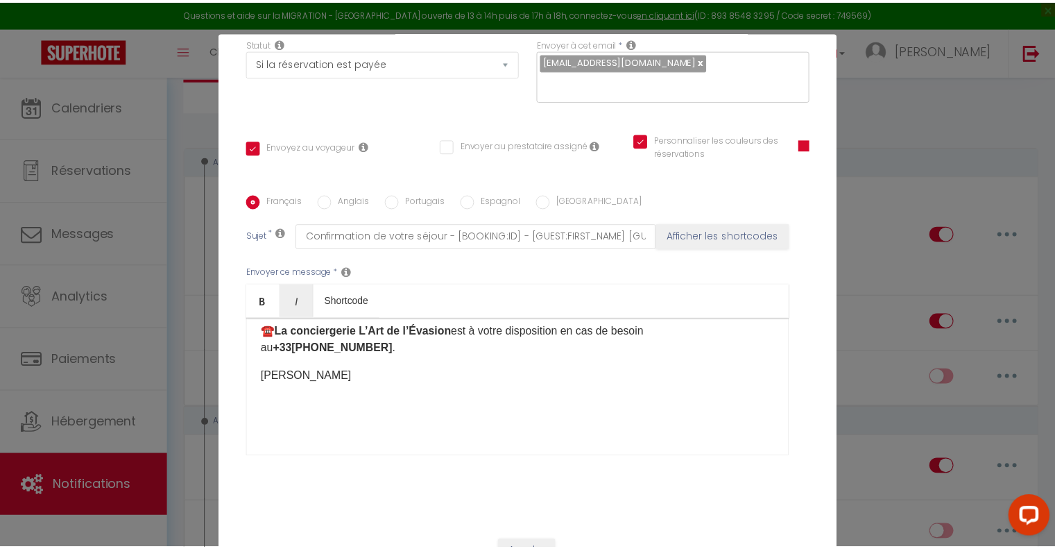
scroll to position [0, 0]
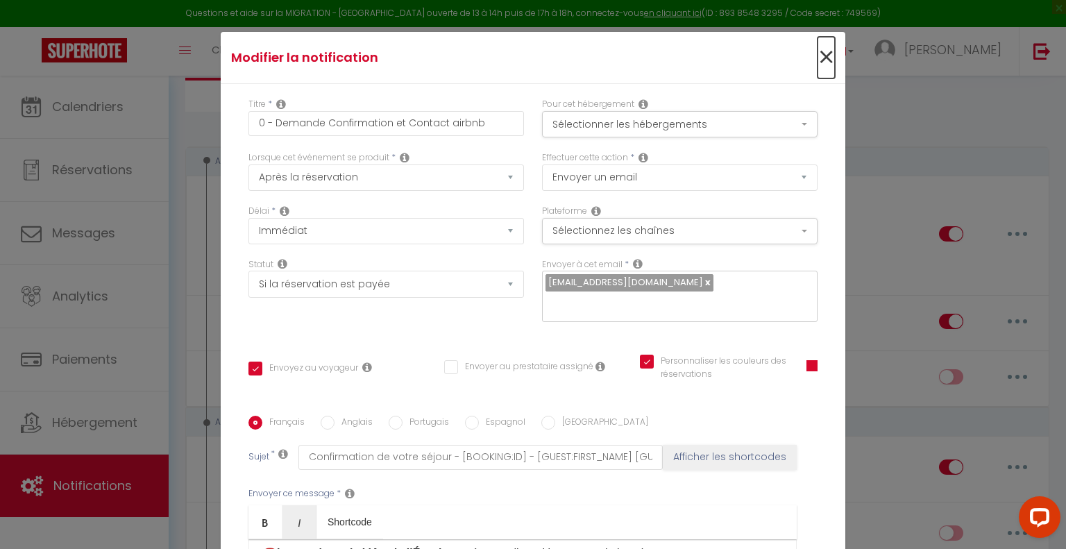
click at [817, 60] on span "×" at bounding box center [825, 58] width 17 height 42
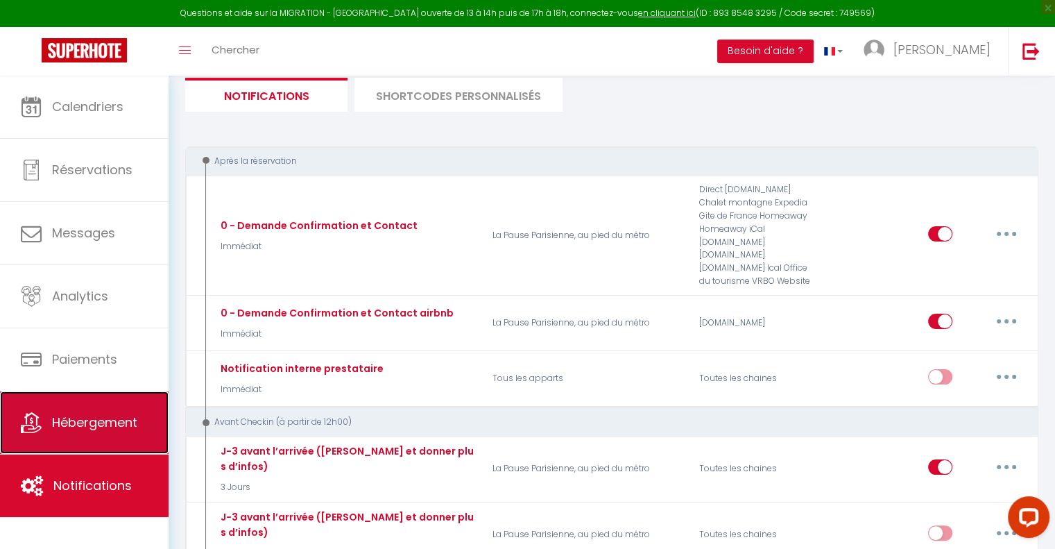
click at [124, 411] on link "Hébergement" at bounding box center [84, 422] width 169 height 62
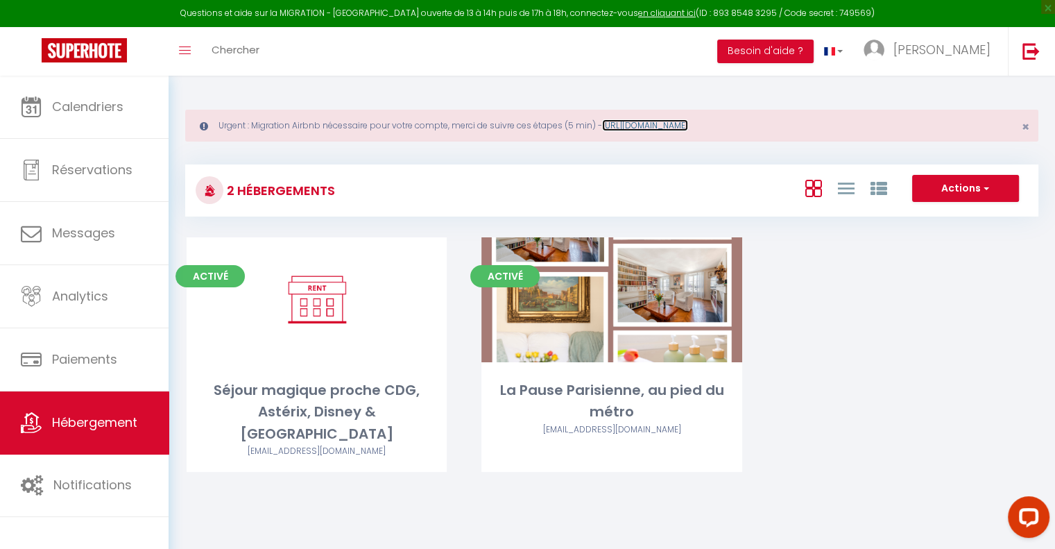
click at [650, 126] on link "[URL][DOMAIN_NAME]" at bounding box center [645, 125] width 86 height 12
